Goal: Find specific page/section: Find specific page/section

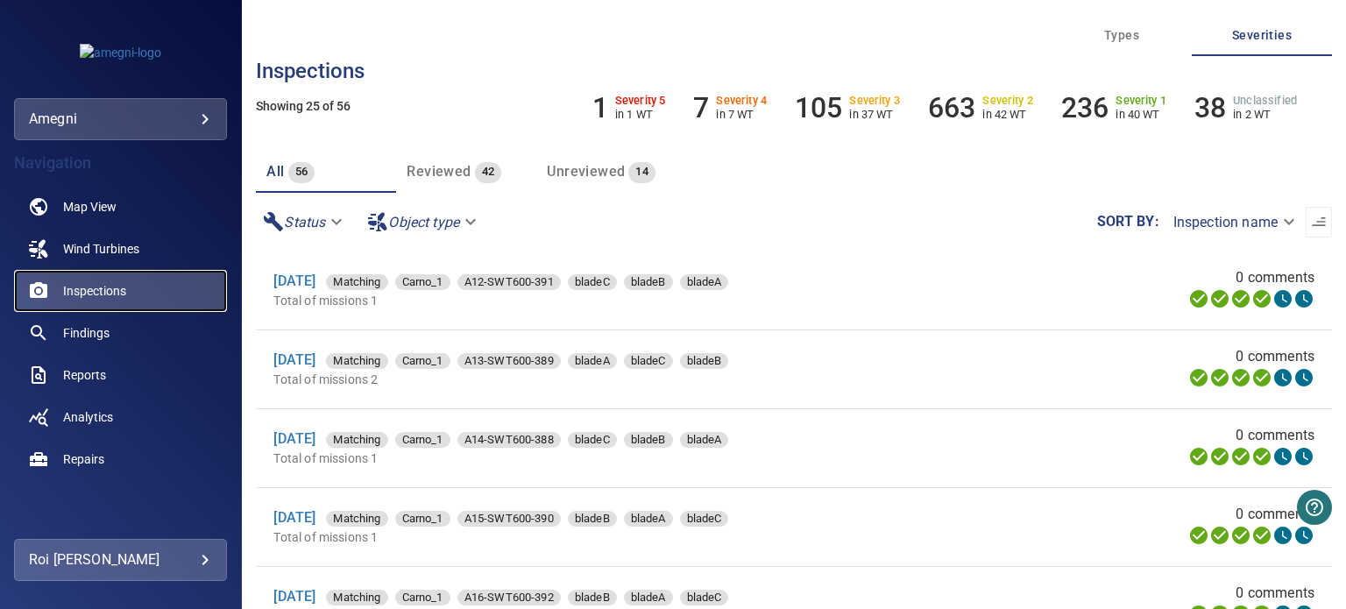
click at [104, 293] on span "Inspections" at bounding box center [94, 291] width 63 height 18
click at [129, 255] on span "Wind Turbines" at bounding box center [101, 249] width 76 height 18
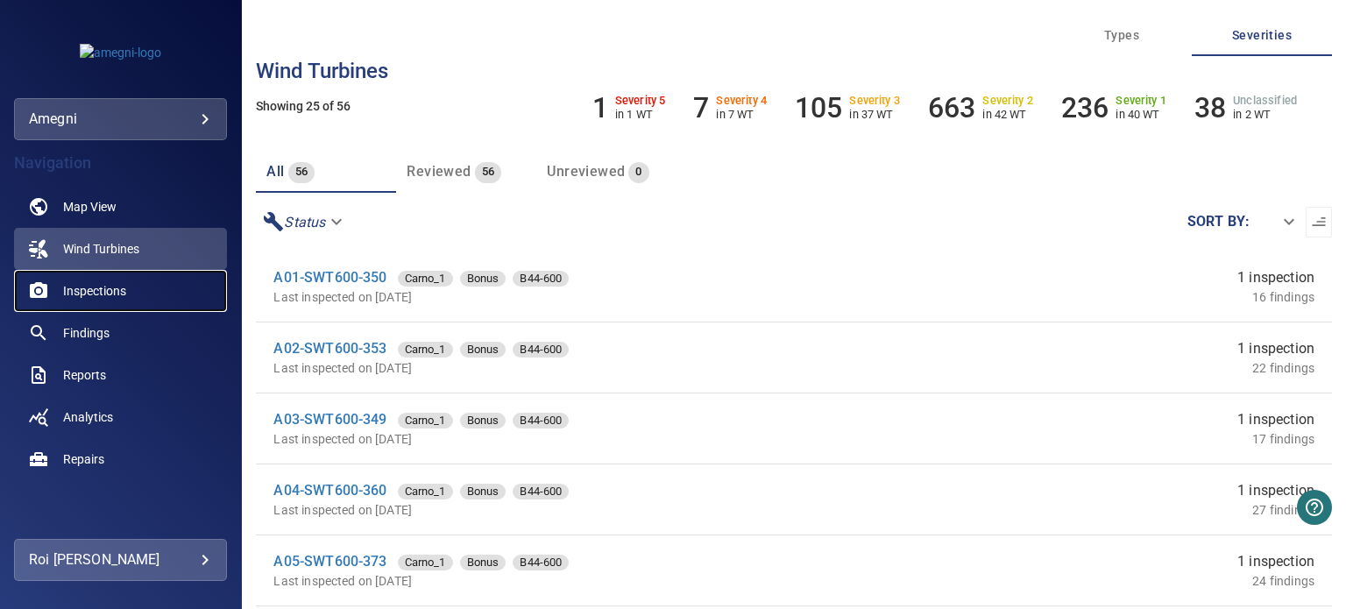
click at [68, 286] on span "Inspections" at bounding box center [94, 291] width 63 height 18
